Goal: Task Accomplishment & Management: Manage account settings

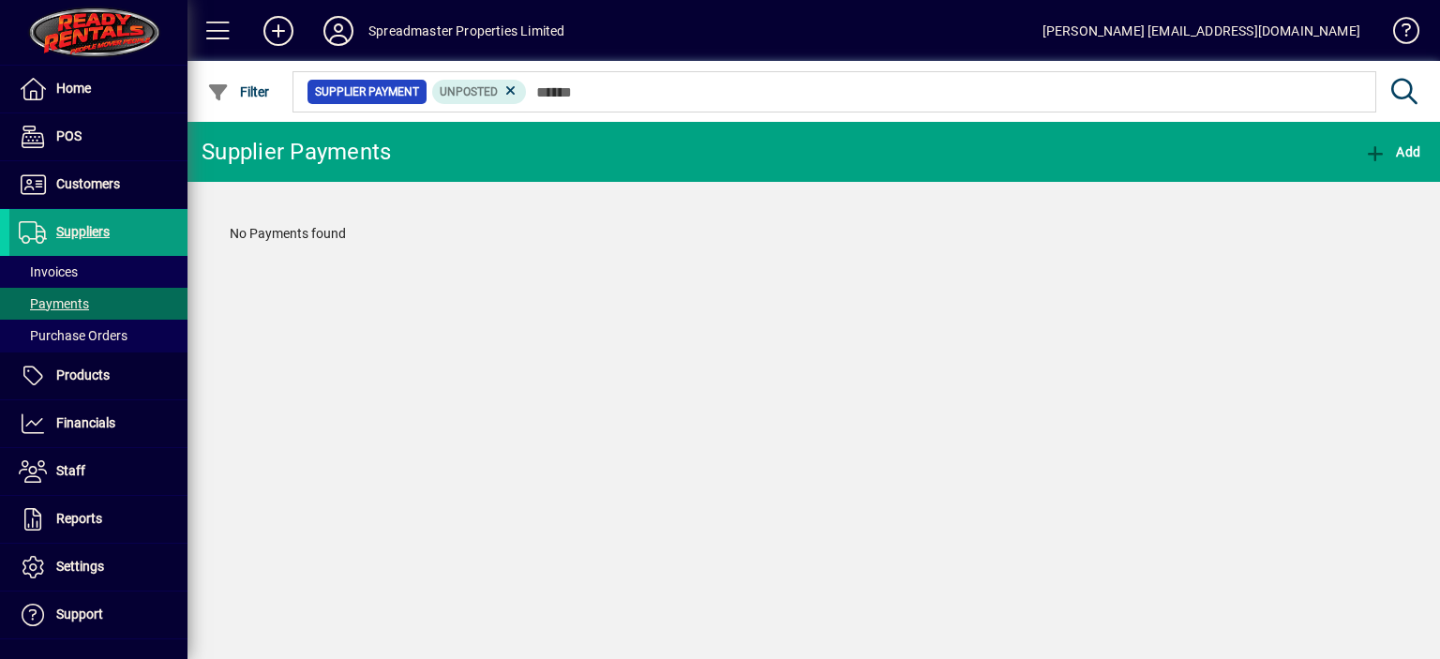
click at [985, 449] on div "Supplier Payments Add No Payments found" at bounding box center [814, 390] width 1253 height 537
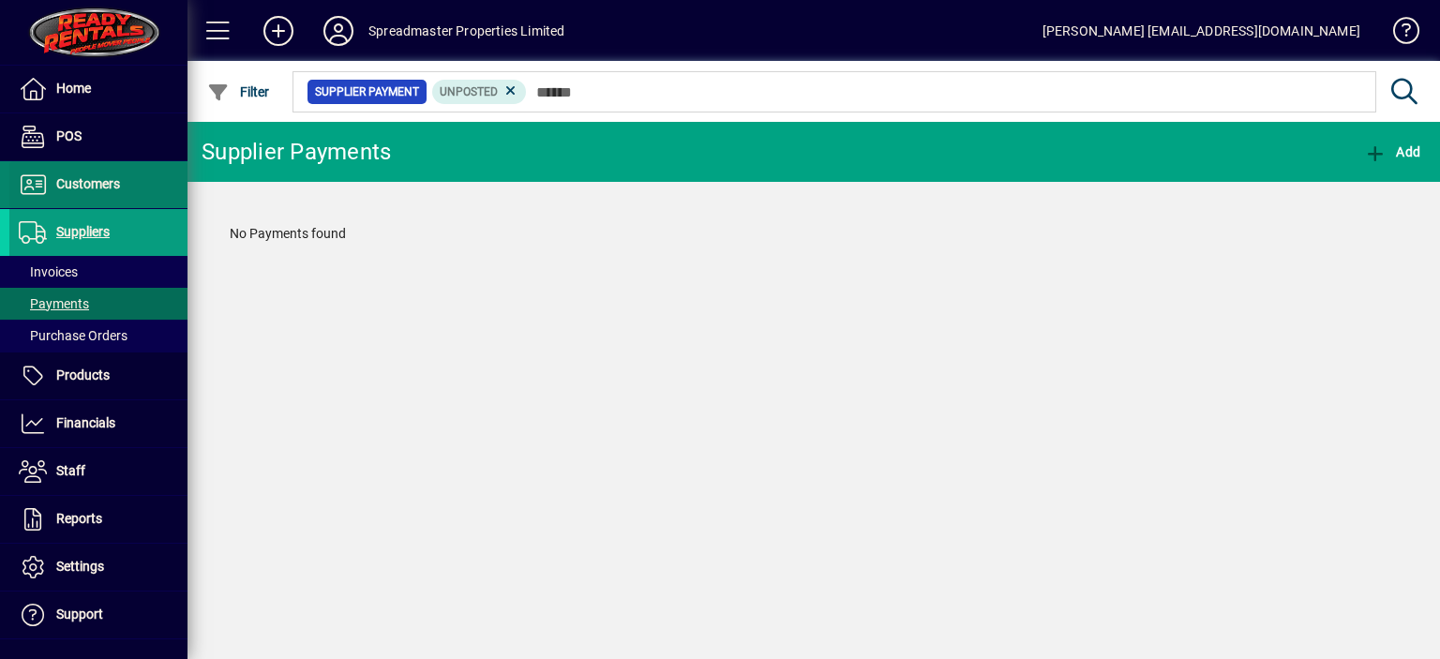
click at [92, 179] on span "Customers" at bounding box center [88, 183] width 64 height 15
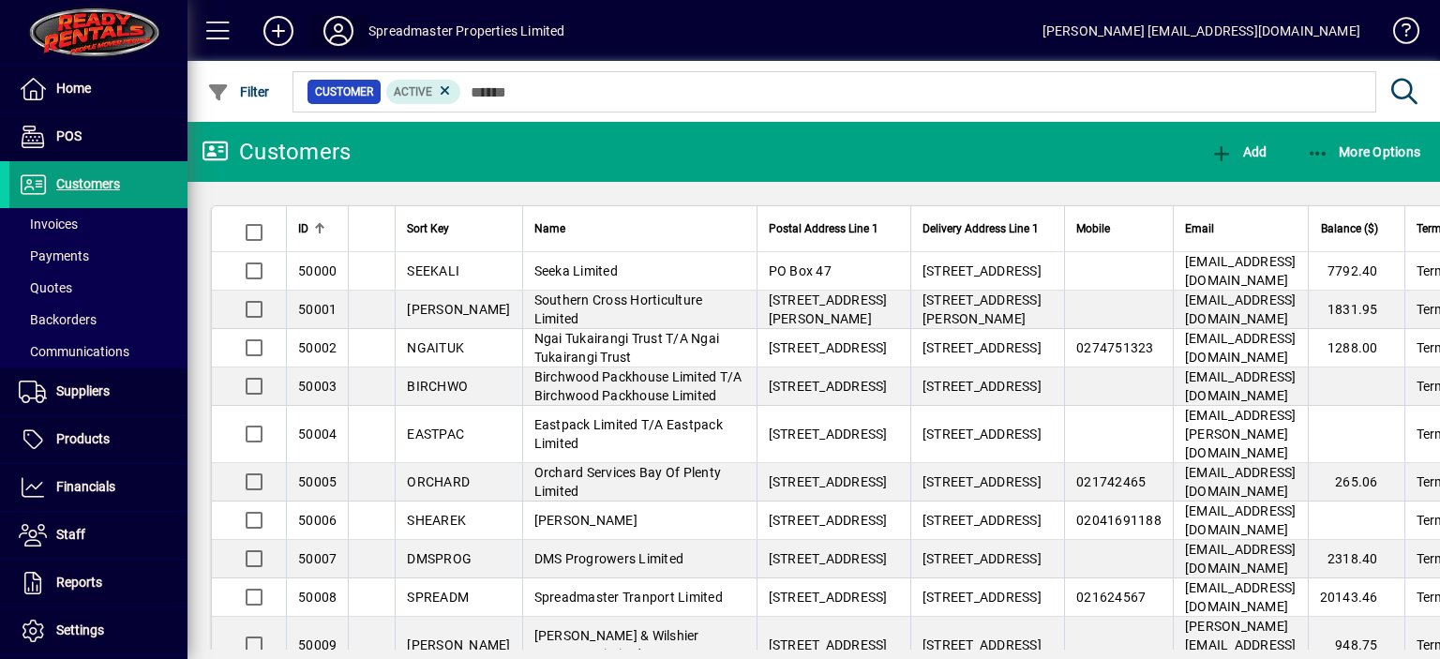
click at [339, 35] on icon at bounding box center [339, 31] width 38 height 30
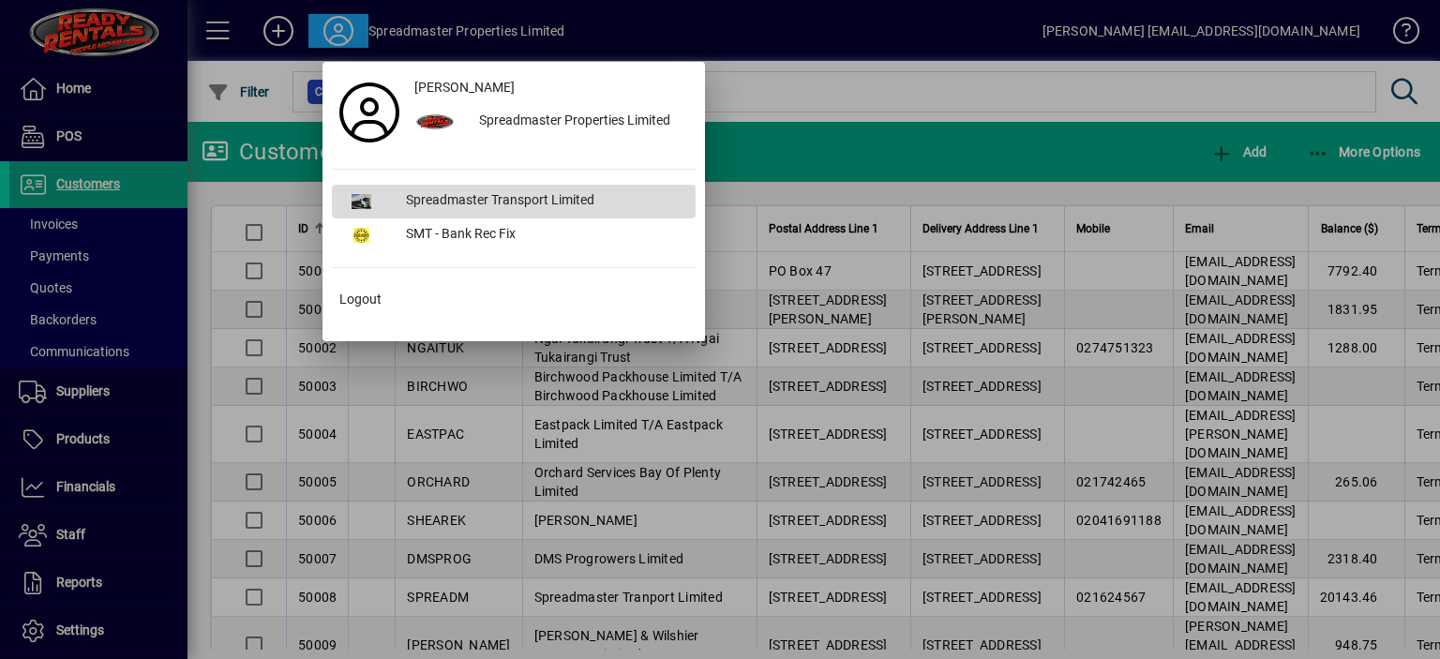
click at [459, 198] on div "Spreadmaster Transport Limited" at bounding box center [543, 202] width 305 height 34
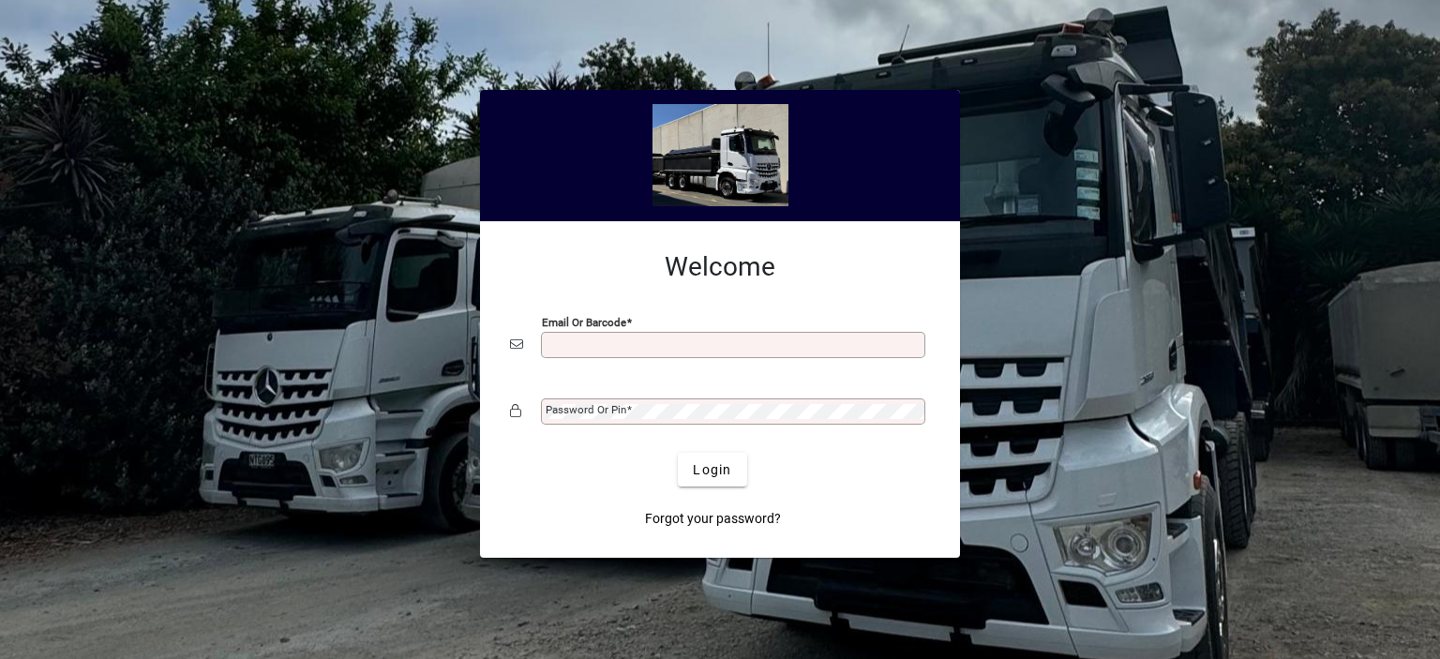
click at [557, 338] on input "Email or Barcode" at bounding box center [735, 345] width 379 height 15
type input "**********"
click at [599, 414] on mat-label "Password or Pin" at bounding box center [586, 409] width 81 height 13
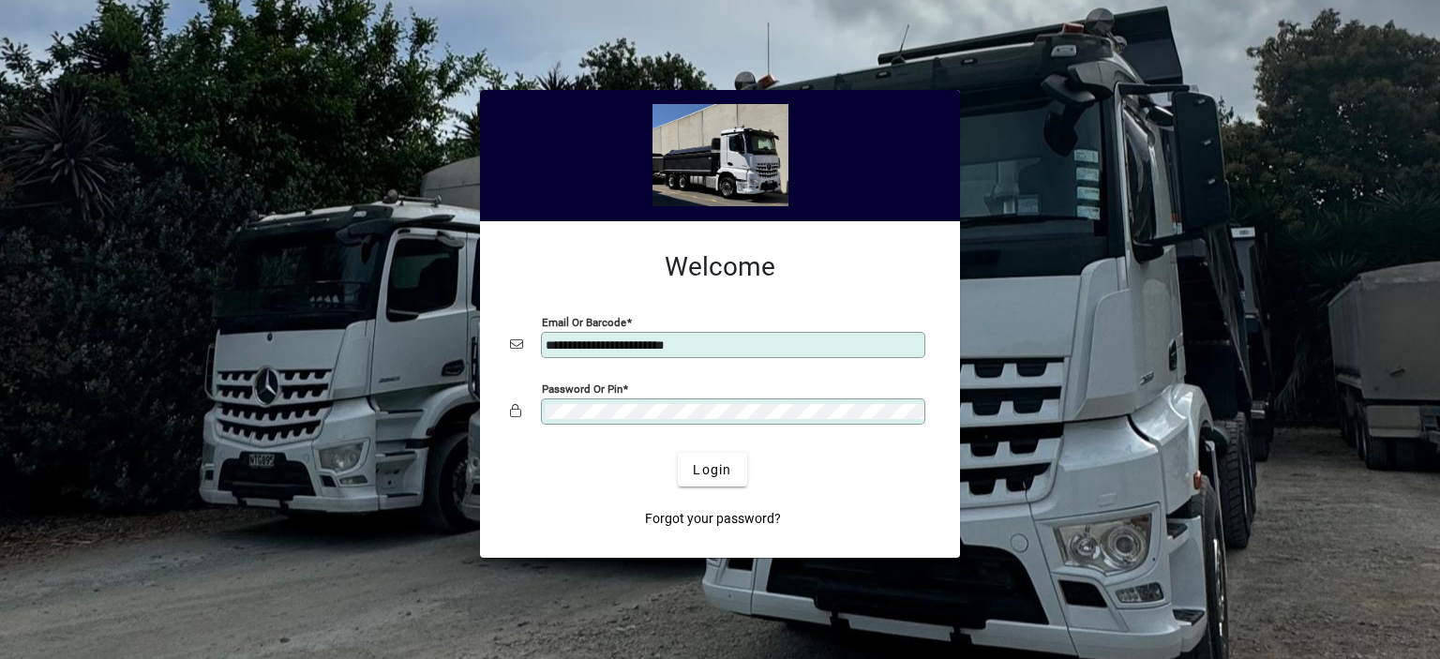
click at [678, 453] on button "Login" at bounding box center [712, 470] width 68 height 34
